Goal: Information Seeking & Learning: Learn about a topic

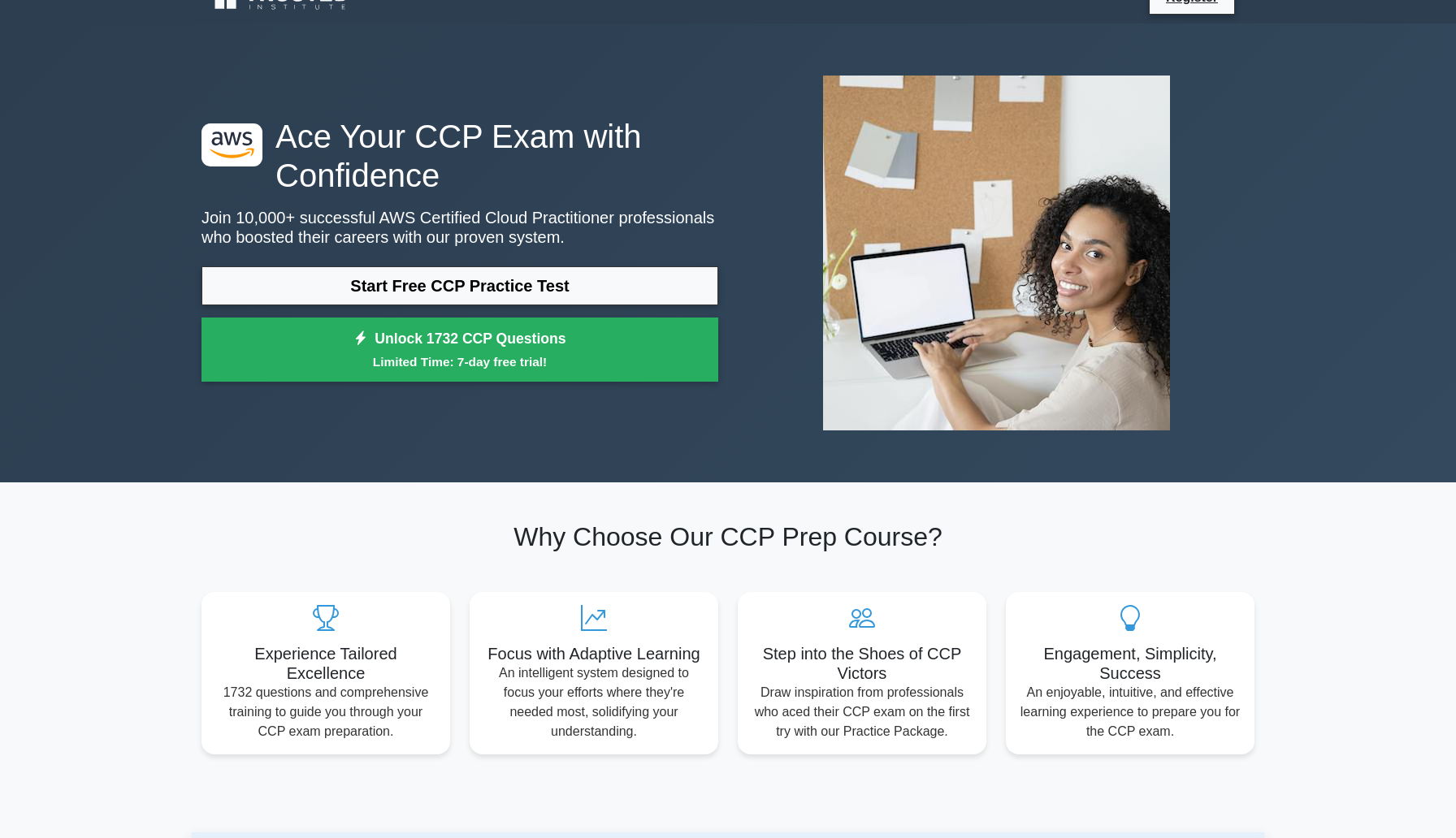
scroll to position [29, 0]
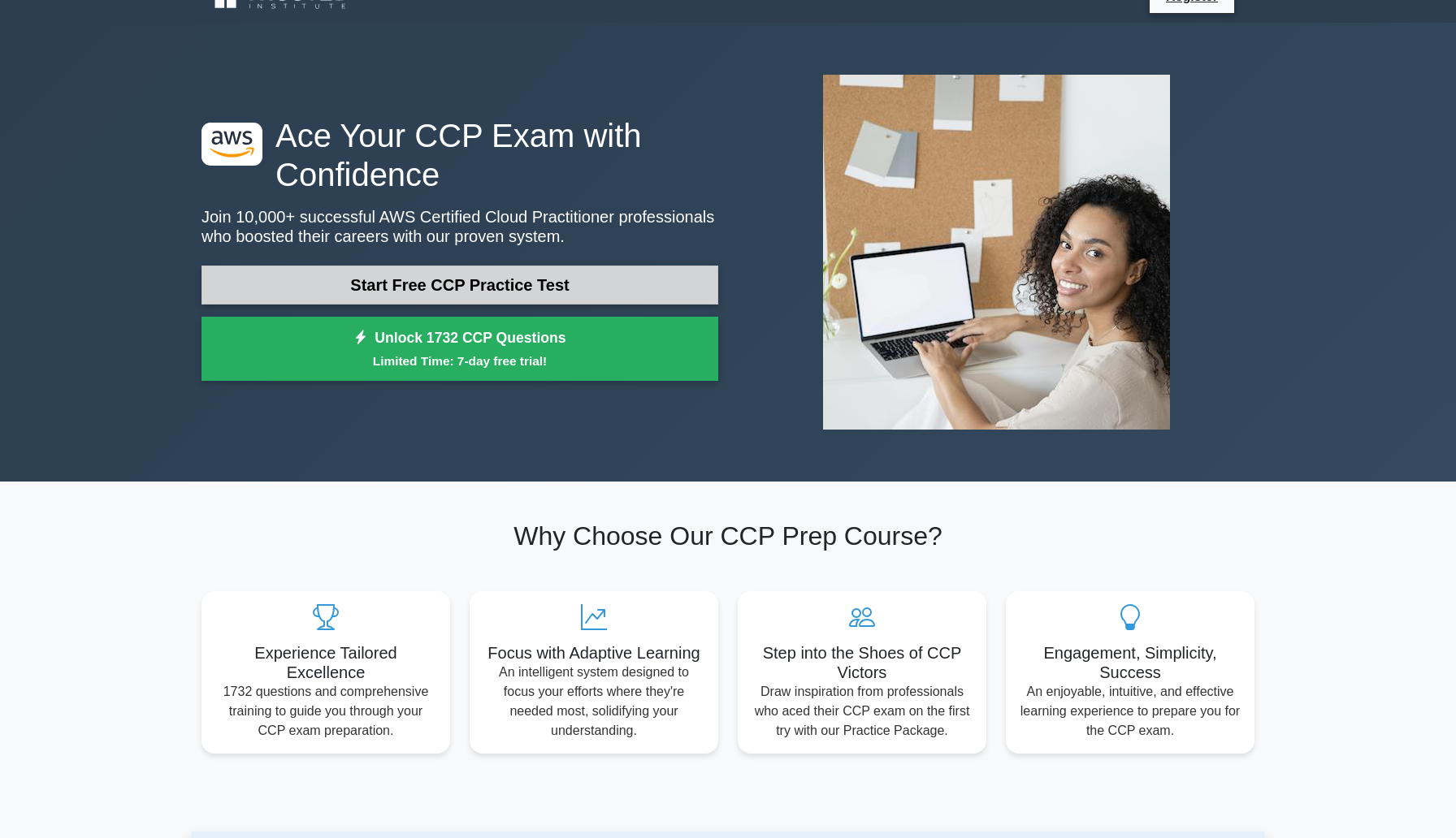
click at [466, 285] on link "Start Free CCP Practice Test" at bounding box center [459, 285] width 517 height 39
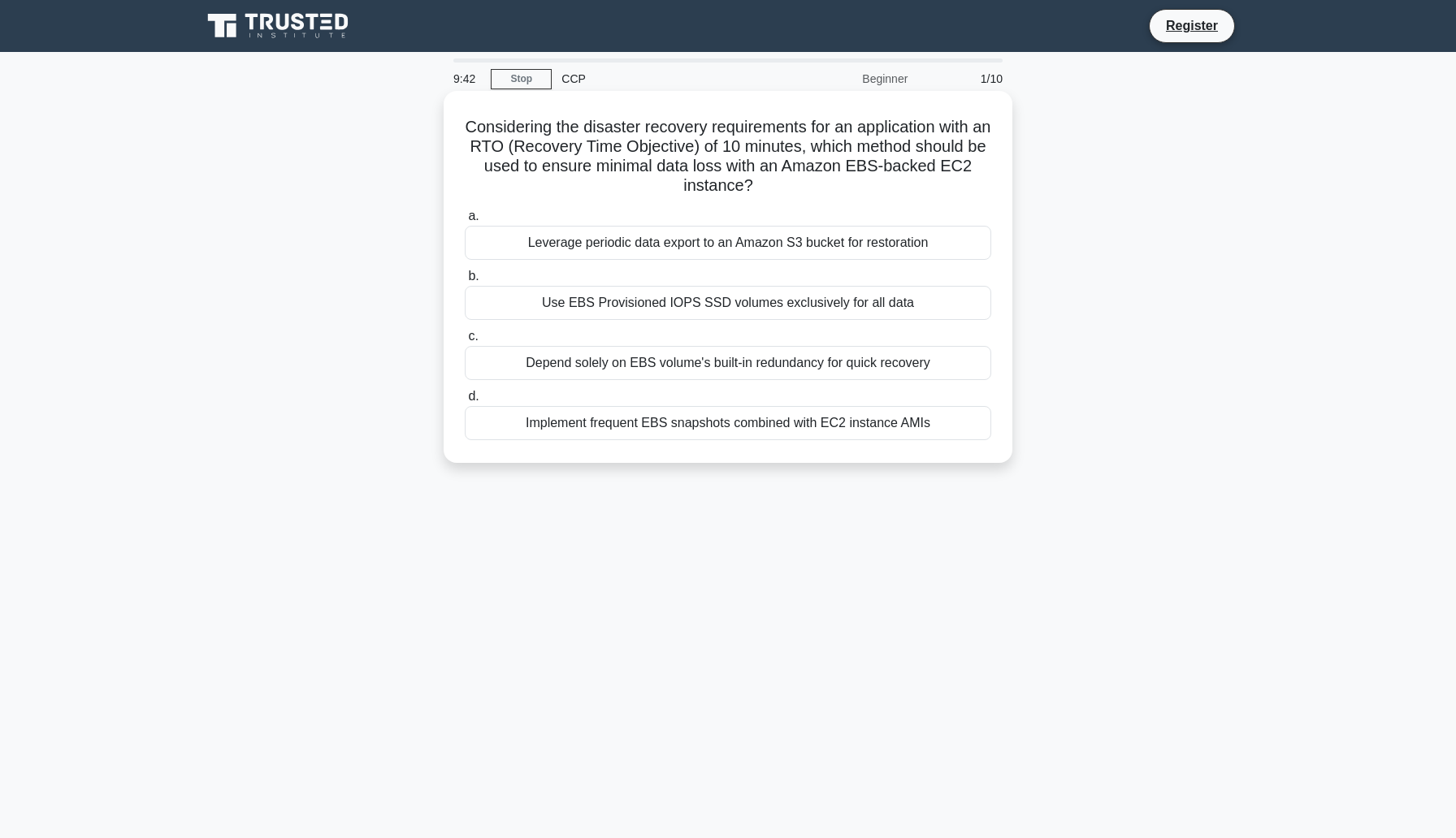
click at [634, 419] on div "Implement frequent EBS snapshots combined with EC2 instance AMIs" at bounding box center [728, 423] width 526 height 34
click at [465, 402] on input "d. Implement frequent EBS snapshots combined with EC2 instance AMIs" at bounding box center [465, 397] width 0 height 11
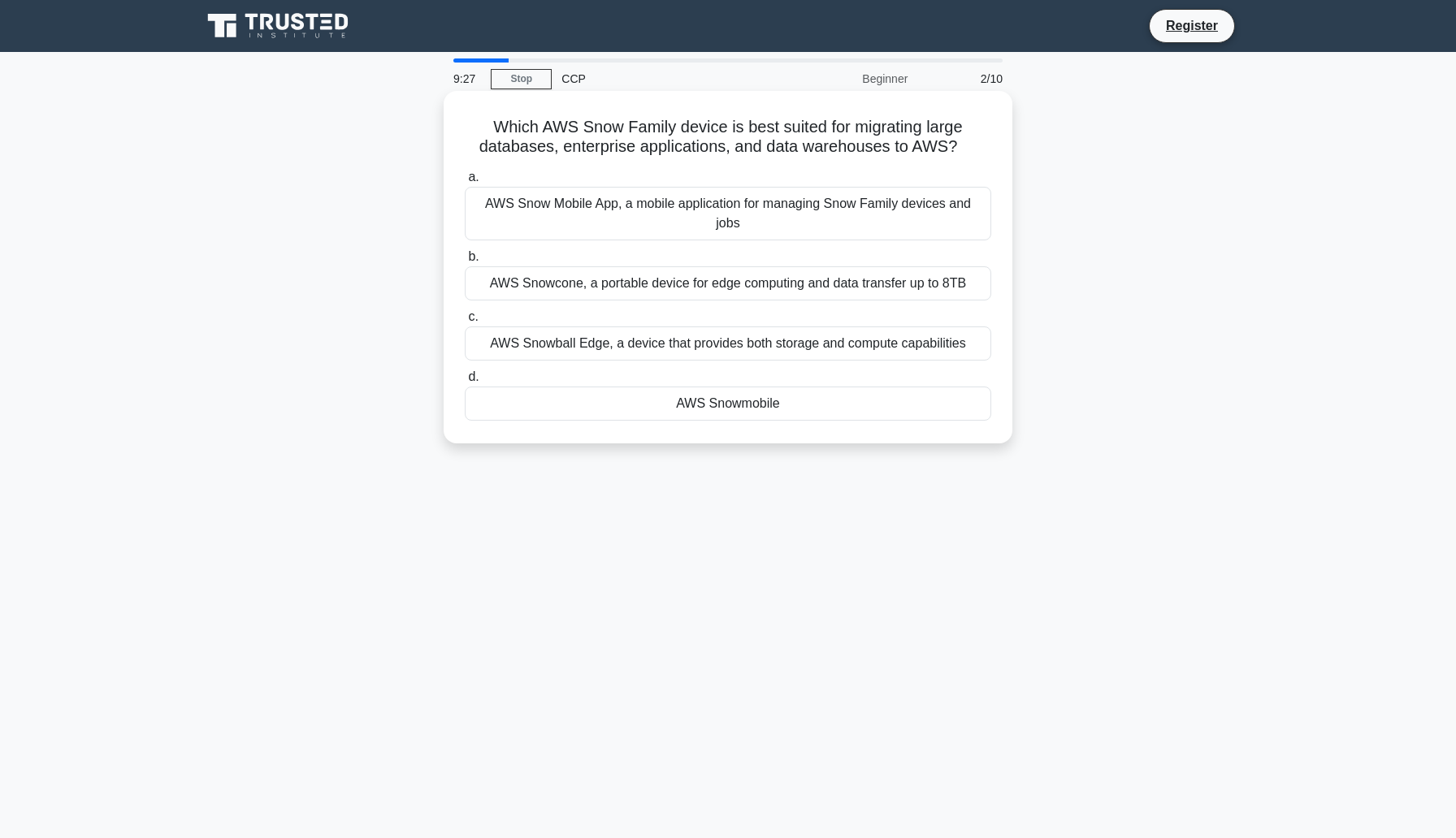
click at [629, 217] on div "AWS Snow Mobile App, a mobile application for managing Snow Family devices and …" at bounding box center [728, 213] width 526 height 54
click at [465, 183] on input "a. AWS Snow Mobile App, a mobile application for managing Snow Family devices a…" at bounding box center [465, 177] width 0 height 11
